Goal: Information Seeking & Learning: Learn about a topic

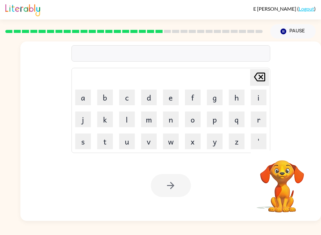
click at [185, 190] on div at bounding box center [171, 185] width 40 height 23
click at [299, 39] on button "Pause Pause" at bounding box center [294, 31] width 46 height 14
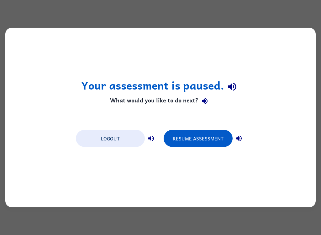
click at [211, 142] on button "Resume Assessment" at bounding box center [198, 138] width 69 height 17
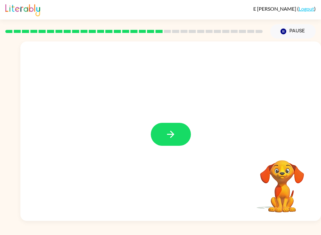
click at [170, 144] on button "button" at bounding box center [171, 134] width 40 height 23
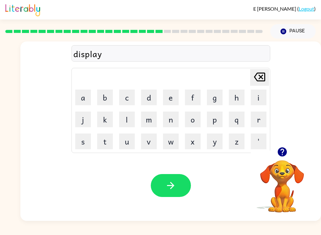
click at [180, 196] on button "button" at bounding box center [171, 185] width 40 height 23
click at [174, 189] on icon "button" at bounding box center [170, 185] width 11 height 11
click at [178, 180] on button "button" at bounding box center [171, 185] width 40 height 23
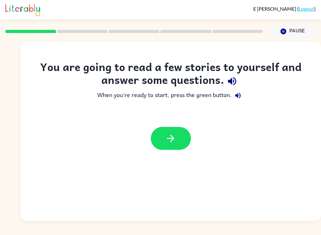
click at [236, 77] on icon "button" at bounding box center [232, 81] width 11 height 11
click at [177, 137] on button "button" at bounding box center [171, 138] width 40 height 23
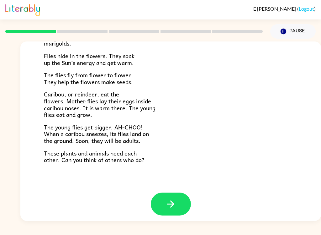
scroll to position [125, 0]
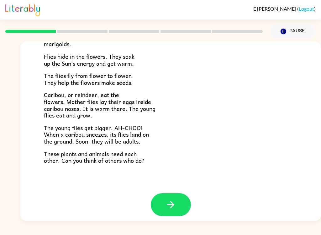
click at [176, 199] on button "button" at bounding box center [171, 204] width 40 height 23
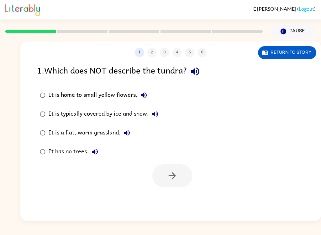
scroll to position [0, 0]
click at [297, 58] on button "Return to story" at bounding box center [287, 52] width 58 height 13
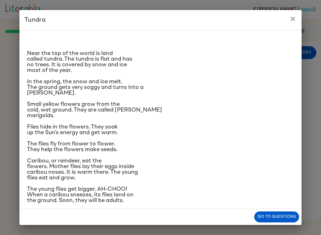
click at [321, 106] on div "Tundra Near the top of the world is land called tundra. The tundra is flat and …" at bounding box center [160, 117] width 321 height 235
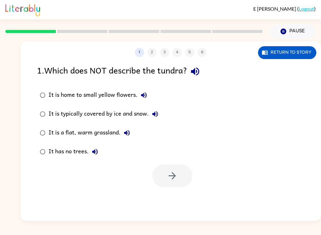
click at [294, 55] on button "Return to story" at bounding box center [287, 52] width 58 height 13
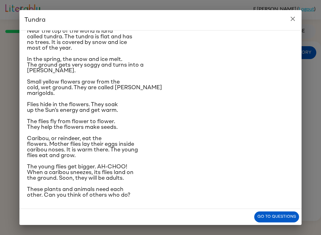
scroll to position [29, 0]
click at [278, 214] on button "Go to questions" at bounding box center [277, 216] width 45 height 11
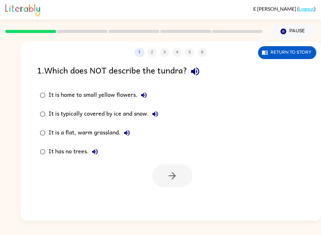
click at [310, 55] on button "Return to story" at bounding box center [287, 52] width 58 height 13
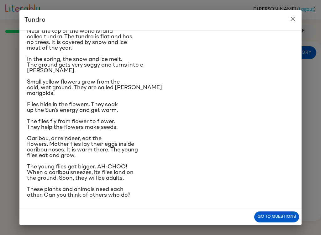
scroll to position [65, 0]
click at [267, 220] on button "Go to questions" at bounding box center [277, 216] width 45 height 11
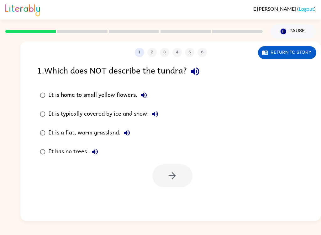
click at [118, 136] on div "It is a flat, warm grassland." at bounding box center [91, 133] width 85 height 13
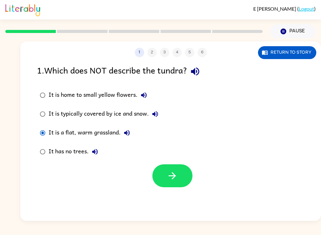
click at [174, 180] on icon "button" at bounding box center [172, 175] width 11 height 11
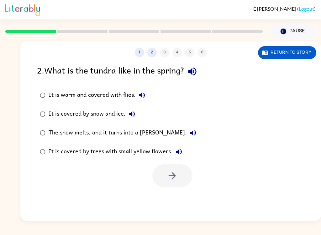
click at [187, 138] on button "The snow melts, and it turns into a [PERSON_NAME]." at bounding box center [193, 133] width 13 height 13
click at [165, 141] on label "The snow melts, and it turns into a [PERSON_NAME]." at bounding box center [118, 132] width 169 height 19
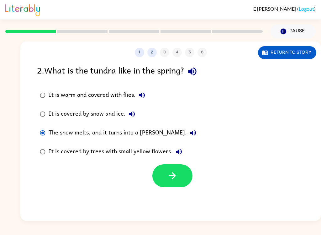
click at [92, 112] on div "It is covered by snow and ice." at bounding box center [94, 114] width 90 height 13
click at [87, 136] on div "The snow melts, and it turns into a [PERSON_NAME]." at bounding box center [124, 133] width 151 height 13
click at [171, 182] on button "button" at bounding box center [173, 175] width 40 height 23
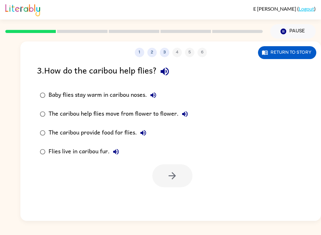
click at [301, 54] on button "Return to story" at bounding box center [287, 52] width 58 height 13
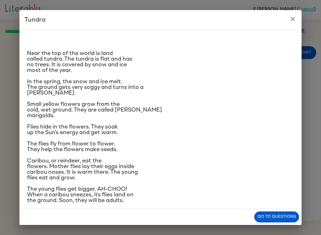
click at [292, 18] on icon "close" at bounding box center [293, 19] width 8 height 8
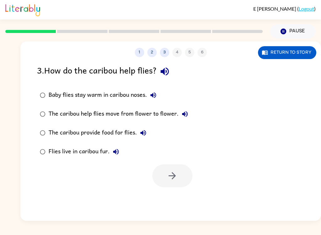
click at [290, 50] on button "Return to story" at bounding box center [287, 52] width 58 height 13
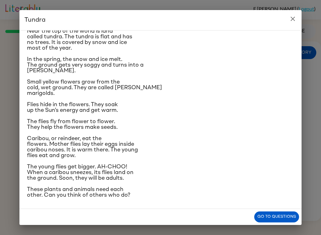
scroll to position [62, 0]
click at [271, 215] on button "Go to questions" at bounding box center [277, 216] width 45 height 11
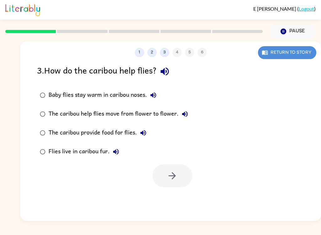
click at [297, 54] on button "Return to story" at bounding box center [287, 52] width 58 height 13
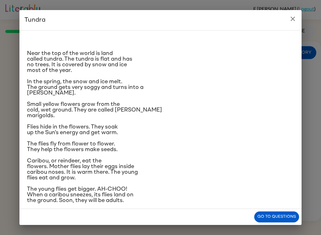
click at [287, 12] on h2 "Tundra" at bounding box center [160, 20] width 283 height 20
click at [290, 24] on button "close" at bounding box center [293, 19] width 13 height 13
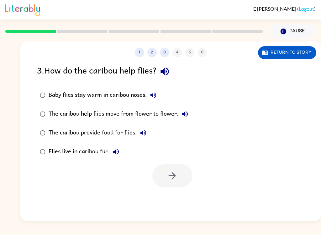
click at [189, 117] on button "The caribou help flies move from flower to flower." at bounding box center [185, 114] width 13 height 13
click at [191, 118] on label "The caribou help flies move from flower to flower." at bounding box center [114, 114] width 161 height 19
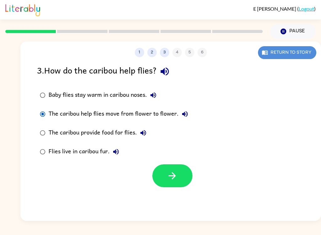
click at [286, 59] on button "Return to story" at bounding box center [287, 52] width 58 height 13
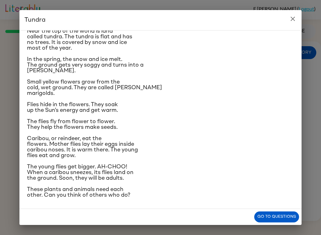
scroll to position [41, 0]
click at [294, 221] on button "Go to questions" at bounding box center [277, 216] width 45 height 11
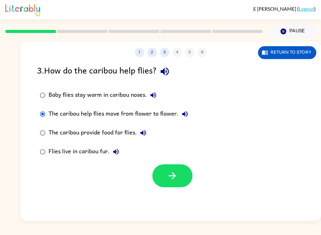
click at [174, 176] on icon "button" at bounding box center [172, 175] width 7 height 7
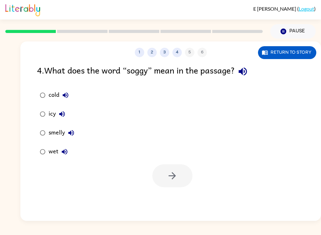
click at [168, 174] on div at bounding box center [173, 175] width 40 height 23
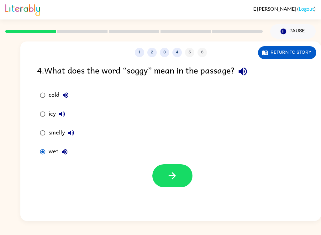
click at [178, 176] on button "button" at bounding box center [173, 175] width 40 height 23
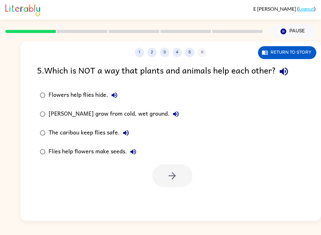
click at [162, 108] on div "[PERSON_NAME] grow from cold, wet ground." at bounding box center [116, 114] width 134 height 13
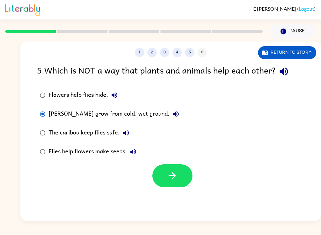
click at [182, 183] on button "button" at bounding box center [173, 175] width 40 height 23
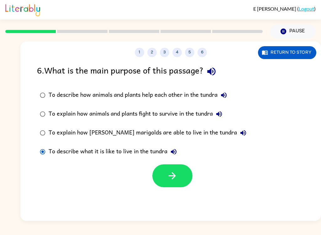
click at [177, 172] on icon "button" at bounding box center [172, 175] width 11 height 11
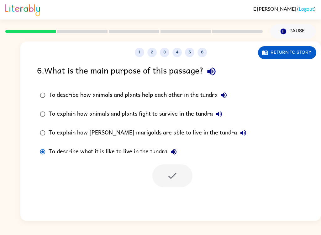
click at [156, 99] on div "To describe how animals and plants help each other in the tundra" at bounding box center [140, 95] width 182 height 13
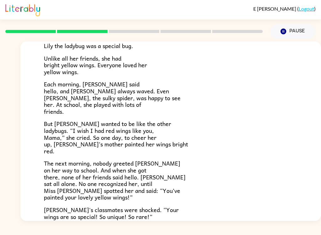
scroll to position [49, 0]
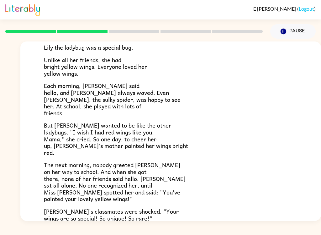
click at [198, 108] on p "Each morning, [PERSON_NAME] said hello, and [PERSON_NAME] always waved. Even [P…" at bounding box center [171, 99] width 254 height 34
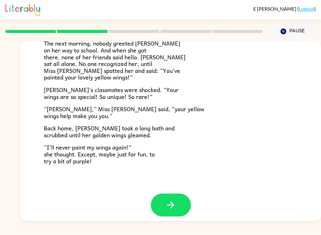
scroll to position [170, 0]
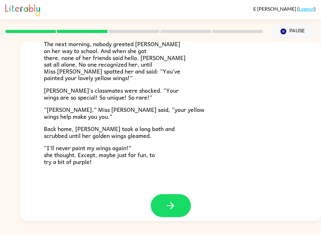
click at [166, 202] on icon "button" at bounding box center [170, 205] width 11 height 11
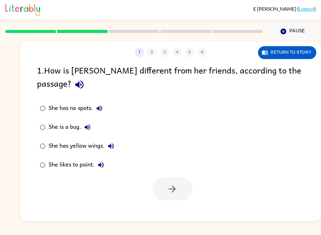
click at [87, 140] on div "She has yellow wings." at bounding box center [83, 146] width 69 height 13
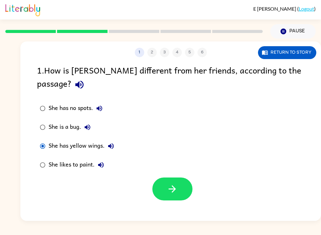
click at [163, 177] on button "button" at bounding box center [173, 188] width 40 height 23
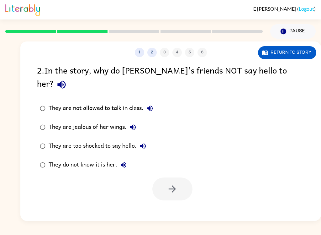
click at [291, 58] on button "Return to story" at bounding box center [287, 52] width 58 height 13
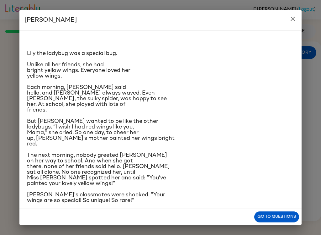
scroll to position [-2, 0]
click at [272, 221] on button "Go to questions" at bounding box center [277, 216] width 45 height 11
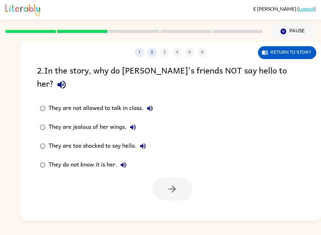
click at [41, 161] on label "They do not know it is her." at bounding box center [97, 164] width 126 height 19
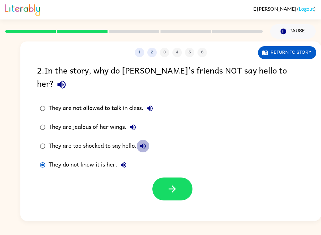
click at [138, 140] on button "They are too shocked to say hello." at bounding box center [143, 146] width 13 height 13
click at [106, 140] on div "They are too shocked to say hello." at bounding box center [99, 146] width 101 height 13
click at [180, 177] on button "button" at bounding box center [173, 188] width 40 height 23
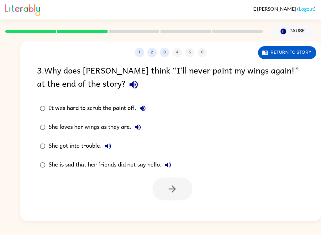
click at [77, 174] on label "She is sad that her friends did not say hello." at bounding box center [106, 164] width 144 height 19
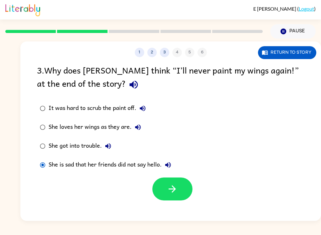
click at [164, 174] on label "She is sad that her friends did not say hello." at bounding box center [106, 164] width 144 height 19
click at [176, 200] on button "button" at bounding box center [173, 188] width 40 height 23
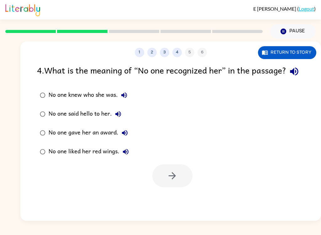
click at [114, 158] on div "No one liked her red wings." at bounding box center [90, 151] width 83 height 13
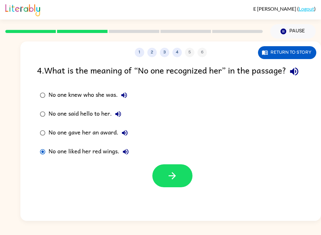
click at [81, 101] on div "No one knew who she was." at bounding box center [90, 95] width 82 height 13
click at [189, 187] on button "button" at bounding box center [173, 175] width 40 height 23
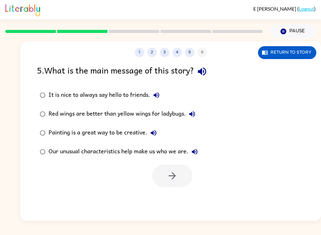
click at [194, 143] on label "Our unusual characteristics help make us who we are." at bounding box center [119, 151] width 171 height 19
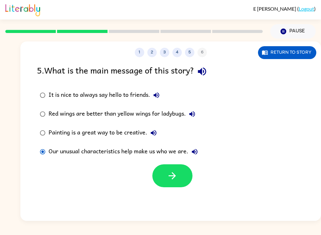
click at [194, 147] on button "Our unusual characteristics help make us who we are." at bounding box center [195, 151] width 13 height 13
click at [170, 169] on button "button" at bounding box center [173, 175] width 40 height 23
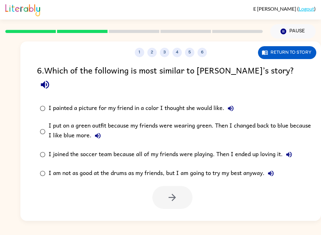
click at [49, 81] on icon "button" at bounding box center [45, 85] width 8 height 8
click at [232, 105] on icon "button" at bounding box center [231, 109] width 8 height 8
click at [98, 129] on button "I put on a green outfit because my friends were wearing green. Then I changed b…" at bounding box center [98, 135] width 13 height 13
click at [286, 151] on icon "button" at bounding box center [290, 155] width 8 height 8
click at [266, 167] on button "I am not as good at the drums as my friends, but I am going to try my best anyw…" at bounding box center [271, 173] width 13 height 13
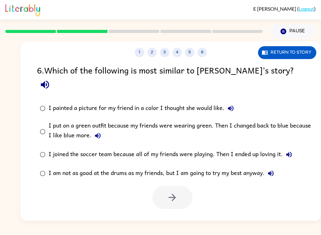
click at [105, 121] on div "I put on a green outfit because my friends were wearing green. Then I changed b…" at bounding box center [181, 131] width 265 height 21
click at [89, 13] on div "E [PERSON_NAME] ( Logout )" at bounding box center [160, 9] width 311 height 19
click at [174, 192] on icon "button" at bounding box center [172, 197] width 11 height 11
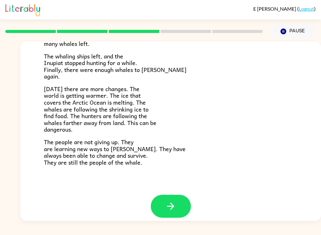
scroll to position [205, 0]
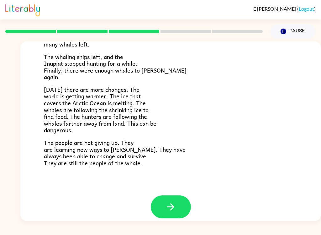
click at [184, 207] on button "button" at bounding box center [171, 206] width 40 height 23
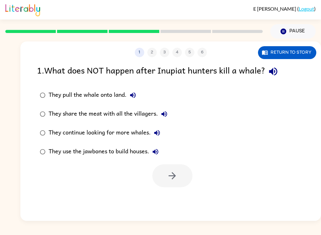
click at [297, 56] on button "Return to story" at bounding box center [287, 52] width 58 height 13
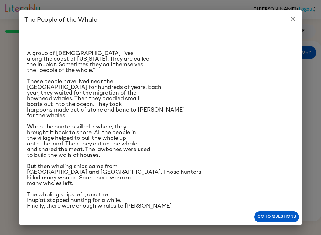
click at [151, 90] on p "These people have lived near the [GEOGRAPHIC_DATA] for hundreds of years. Each …" at bounding box center [160, 99] width 267 height 40
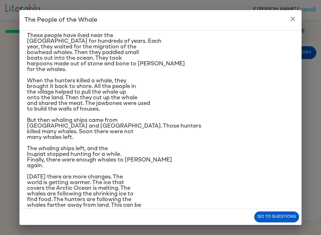
scroll to position [46, 0]
click at [267, 210] on div "Go to questions" at bounding box center [160, 217] width 283 height 16
click at [268, 212] on button "Go to questions" at bounding box center [277, 216] width 45 height 11
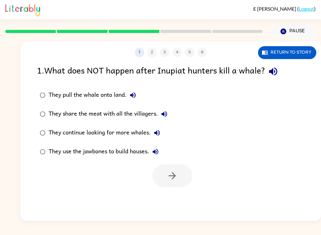
click at [289, 58] on button "Return to story" at bounding box center [287, 52] width 58 height 13
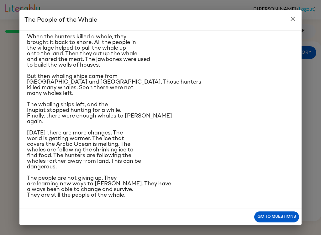
scroll to position [149, 0]
click at [284, 218] on button "Go to questions" at bounding box center [277, 216] width 45 height 11
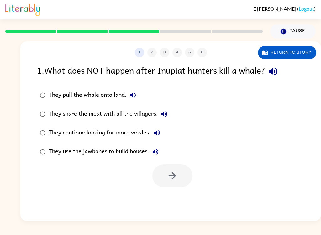
click at [99, 111] on div "They share the meat with all the villagers." at bounding box center [110, 114] width 122 height 13
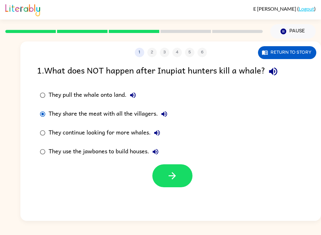
click at [176, 177] on icon "button" at bounding box center [172, 175] width 11 height 11
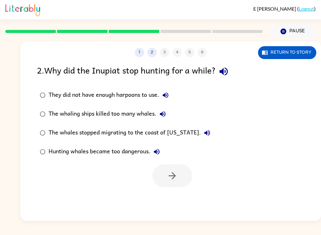
click at [164, 114] on icon "button" at bounding box center [163, 114] width 8 height 8
click at [54, 112] on div "The whaling ships killed too many whales." at bounding box center [109, 114] width 121 height 13
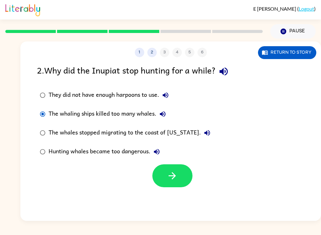
click at [178, 181] on icon "button" at bounding box center [172, 175] width 11 height 11
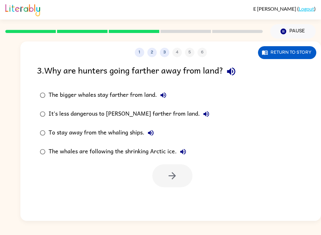
click at [289, 57] on button "Return to story" at bounding box center [287, 52] width 58 height 13
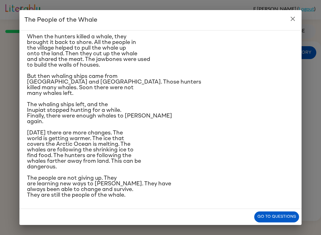
scroll to position [158, 0]
click at [274, 218] on button "Go to questions" at bounding box center [277, 216] width 45 height 11
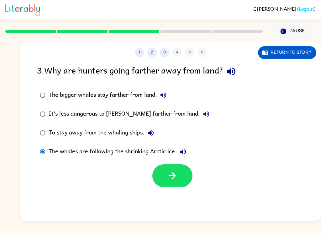
click at [172, 184] on button "button" at bounding box center [173, 175] width 40 height 23
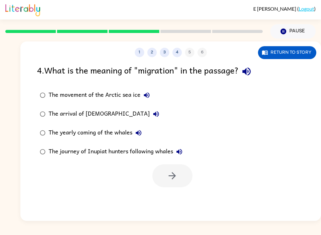
click at [152, 93] on button "The movement of the Arctic sea ice" at bounding box center [147, 95] width 13 height 13
click at [78, 91] on div "The movement of the Arctic sea ice" at bounding box center [101, 95] width 105 height 13
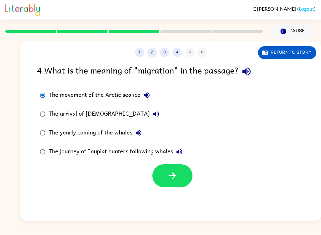
click at [179, 174] on button "button" at bounding box center [173, 175] width 40 height 23
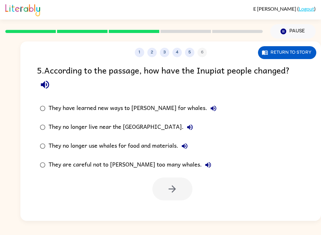
click at [67, 105] on div "They have learned new ways to [PERSON_NAME] for whales." at bounding box center [134, 108] width 171 height 13
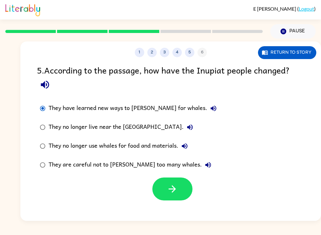
click at [176, 194] on icon "button" at bounding box center [172, 188] width 11 height 11
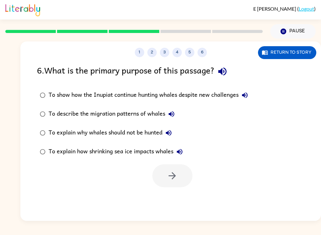
click at [70, 95] on div "To show how the Inupiat continue hunting whales despite new challenges" at bounding box center [150, 95] width 203 height 13
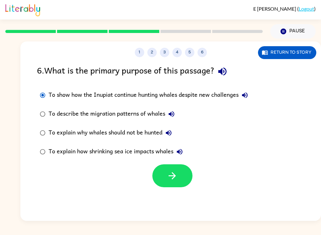
click at [159, 186] on button "button" at bounding box center [173, 175] width 40 height 23
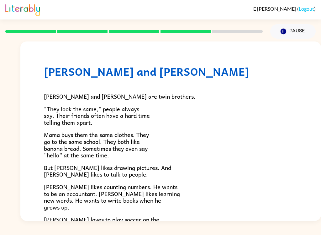
scroll to position [0, 0]
click at [296, 127] on div "[PERSON_NAME] and [PERSON_NAME] are twin brothers. "They look the same," people…" at bounding box center [171, 186] width 254 height 217
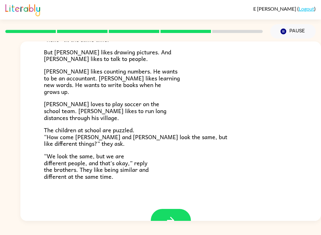
scroll to position [116, 0]
click at [184, 216] on button "button" at bounding box center [171, 219] width 40 height 23
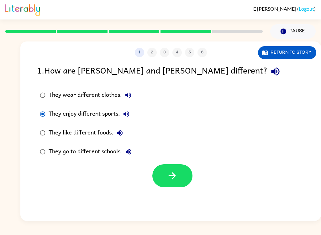
click at [191, 173] on button "button" at bounding box center [173, 175] width 40 height 23
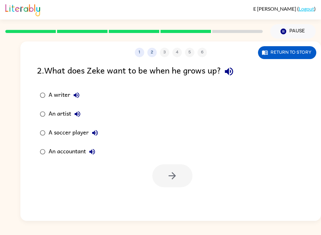
click at [283, 47] on button "Return to story" at bounding box center [287, 52] width 58 height 13
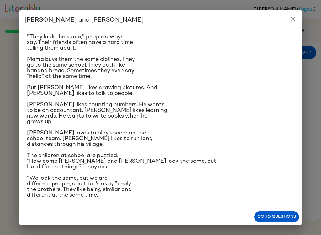
scroll to position [66, 0]
click at [278, 217] on button "Go to questions" at bounding box center [277, 216] width 45 height 11
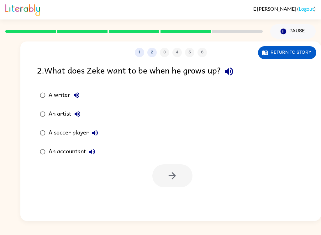
click at [297, 47] on button "Return to story" at bounding box center [287, 52] width 58 height 13
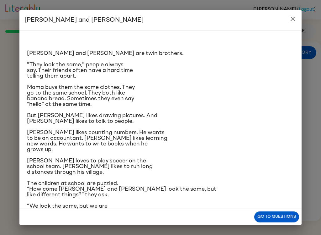
click at [282, 216] on button "Go to questions" at bounding box center [277, 216] width 45 height 11
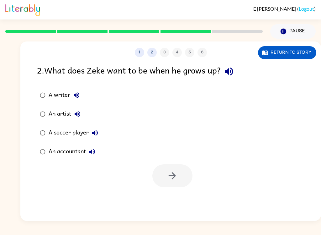
click at [61, 101] on div "A writer" at bounding box center [66, 95] width 34 height 13
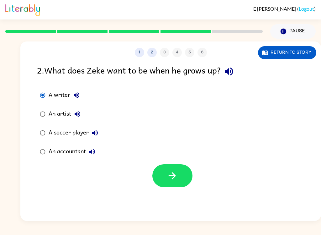
click at [171, 170] on icon "button" at bounding box center [172, 175] width 11 height 11
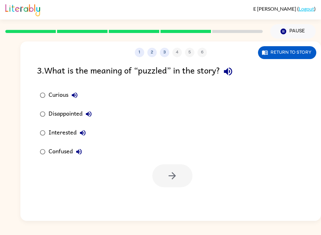
click at [55, 142] on label "Interested" at bounding box center [66, 132] width 65 height 19
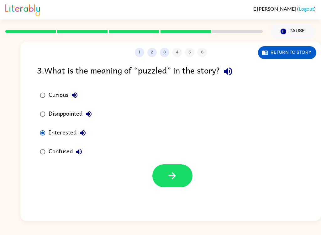
click at [61, 154] on div "Confused" at bounding box center [67, 151] width 37 height 13
click at [174, 174] on icon "button" at bounding box center [172, 175] width 11 height 11
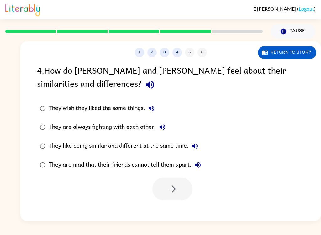
click at [86, 146] on div "They like being similar and different at the same time." at bounding box center [125, 146] width 153 height 13
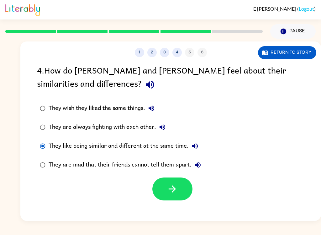
click at [164, 191] on button "button" at bounding box center [173, 188] width 40 height 23
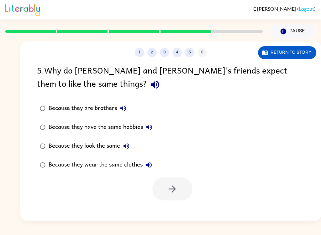
click at [101, 104] on div "Because they are brothers" at bounding box center [89, 108] width 81 height 13
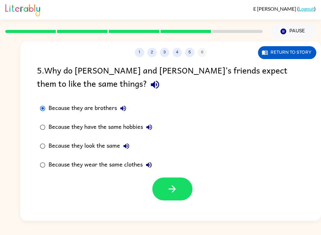
click at [166, 200] on button "button" at bounding box center [173, 188] width 40 height 23
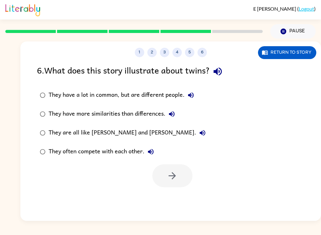
click at [118, 94] on div "They have a lot in common, but are different people." at bounding box center [123, 95] width 149 height 13
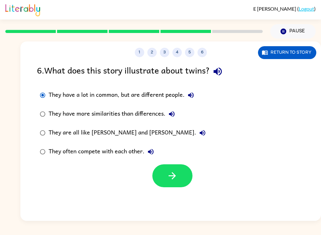
click at [180, 175] on button "button" at bounding box center [173, 175] width 40 height 23
